Goal: Transaction & Acquisition: Book appointment/travel/reservation

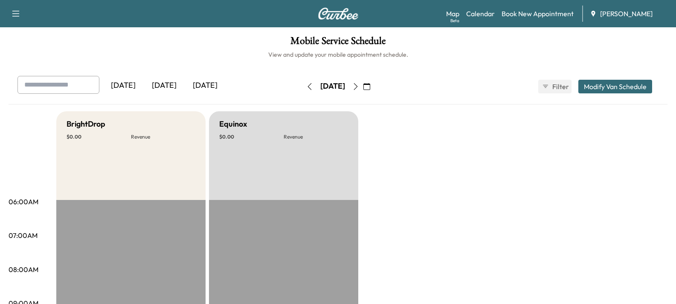
click at [166, 85] on div "[DATE]" at bounding box center [164, 86] width 41 height 20
click at [359, 87] on icon "button" at bounding box center [355, 86] width 7 height 7
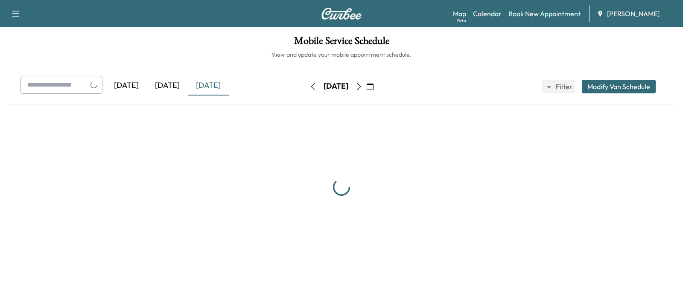
click at [366, 87] on div "[DATE]" at bounding box center [335, 87] width 61 height 14
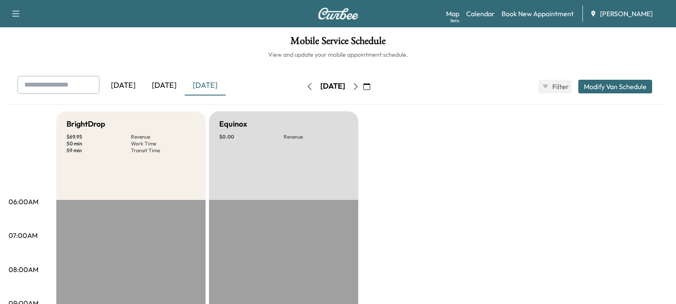
click at [363, 87] on button "button" at bounding box center [356, 87] width 15 height 14
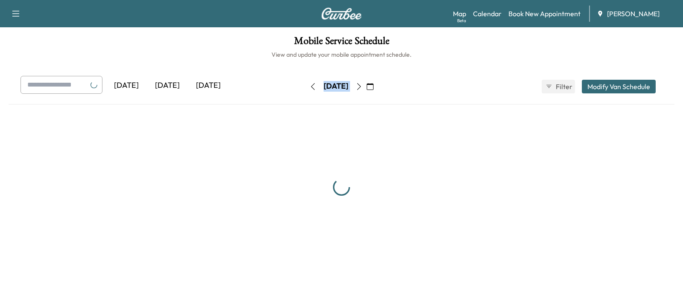
click at [366, 87] on button "button" at bounding box center [359, 87] width 15 height 14
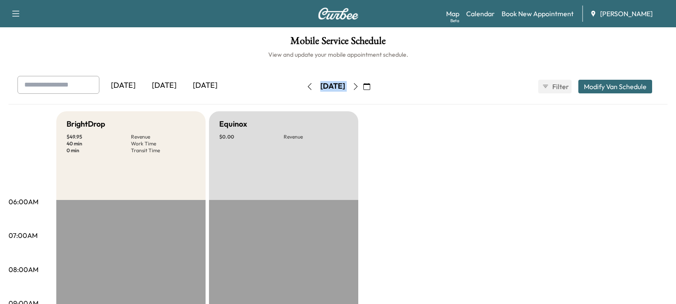
click at [374, 86] on button "button" at bounding box center [367, 87] width 15 height 14
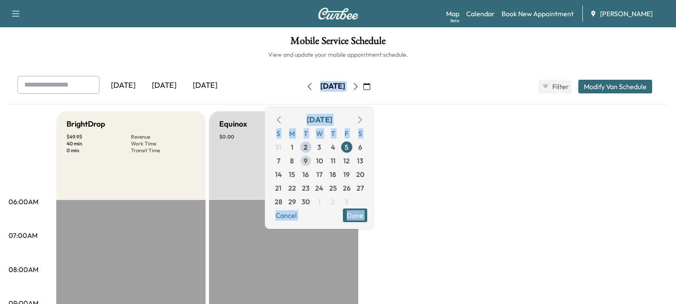
click at [308, 159] on span "9" at bounding box center [306, 161] width 4 height 10
click at [374, 219] on div "[DATE] S M T W T F S 31 1 2 3 4 5 6 7 8 9 10 11 12 13 14 15 16 17 18 19 20 21 2…" at bounding box center [319, 167] width 109 height 123
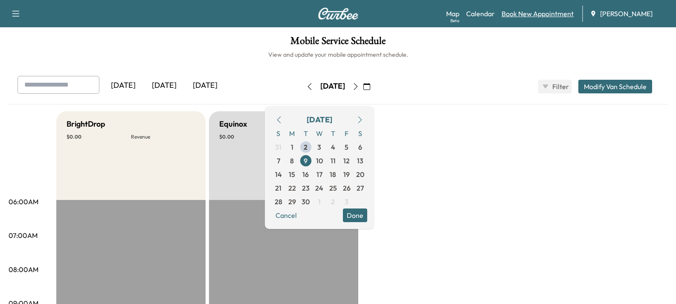
click at [532, 17] on link "Book New Appointment" at bounding box center [538, 14] width 72 height 10
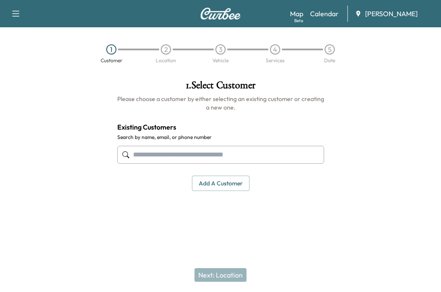
click at [191, 155] on input "text" at bounding box center [220, 155] width 207 height 18
click at [152, 153] on input "text" at bounding box center [220, 155] width 207 height 18
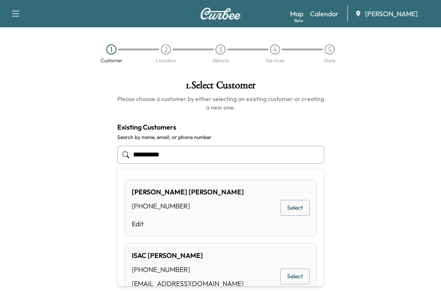
click at [149, 259] on div "[PERSON_NAME]" at bounding box center [188, 255] width 112 height 10
type input "**********"
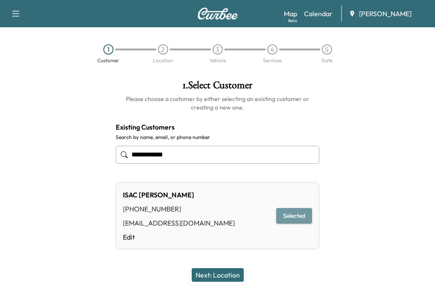
click at [288, 215] on button "Selected" at bounding box center [294, 216] width 36 height 16
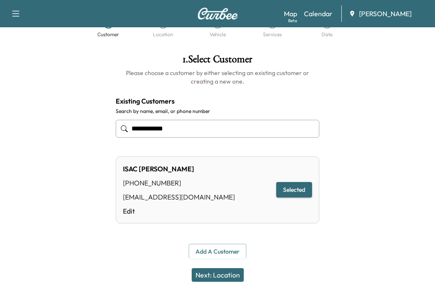
scroll to position [27, 0]
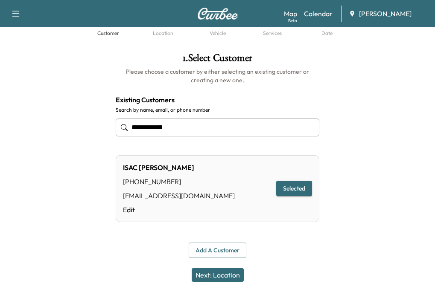
click at [220, 271] on button "Next: Location" at bounding box center [218, 275] width 52 height 14
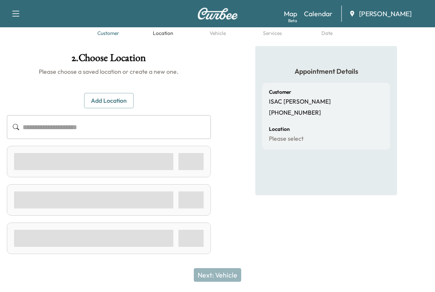
scroll to position [0, 0]
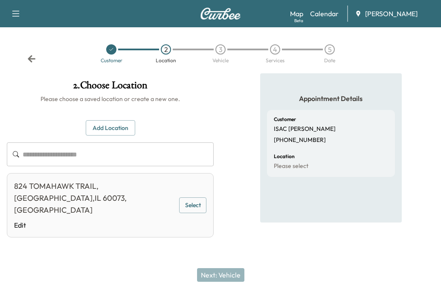
click at [191, 201] on button "Select" at bounding box center [192, 206] width 27 height 16
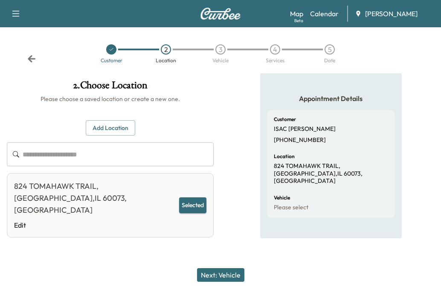
click at [219, 271] on button "Next: Vehicle" at bounding box center [220, 275] width 47 height 14
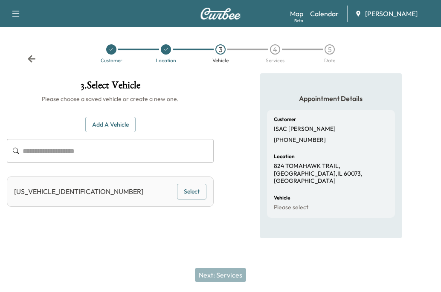
click at [67, 151] on input "text" at bounding box center [118, 151] width 191 height 24
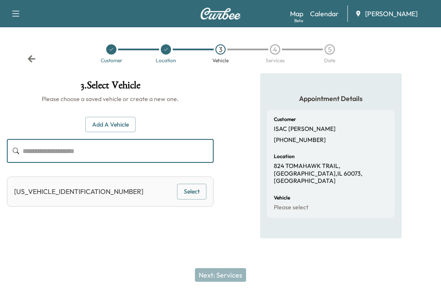
click at [108, 121] on button "Add a Vehicle" at bounding box center [110, 125] width 50 height 16
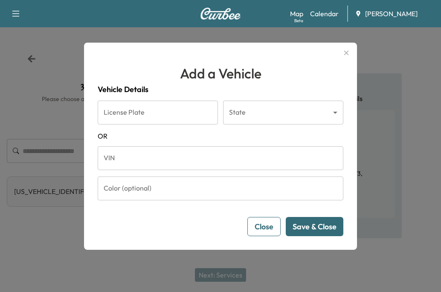
click at [146, 163] on input "VIN" at bounding box center [221, 158] width 246 height 24
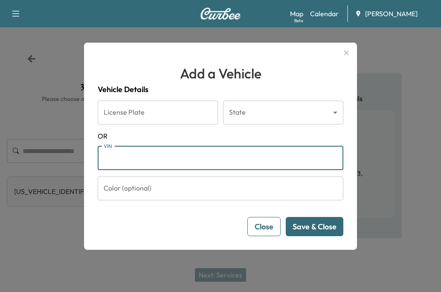
paste input "**********"
click at [103, 156] on input "**********" at bounding box center [221, 158] width 246 height 24
type input "**********"
click at [315, 222] on button "Save & Close" at bounding box center [315, 226] width 58 height 19
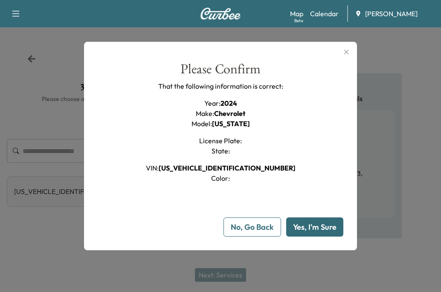
click at [304, 227] on button "Yes, I'm Sure" at bounding box center [314, 227] width 57 height 19
